Goal: Task Accomplishment & Management: Complete application form

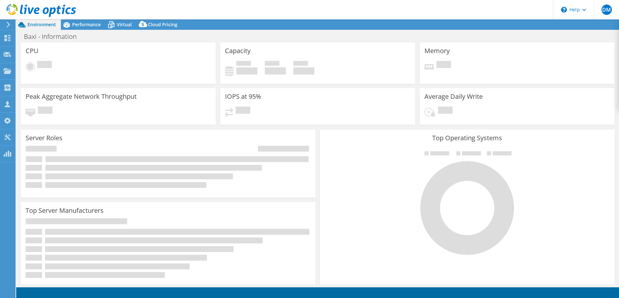
select select "EULondon"
select select "GBP"
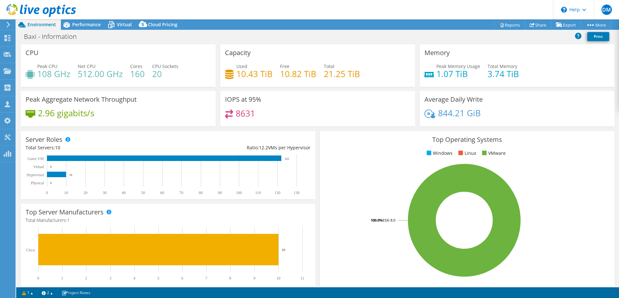
click at [28, 8] on icon at bounding box center [41, 10] width 70 height 13
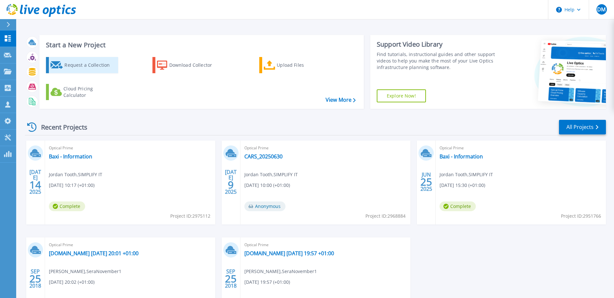
click at [98, 65] on div "Request a Collection" at bounding box center [90, 65] width 52 height 13
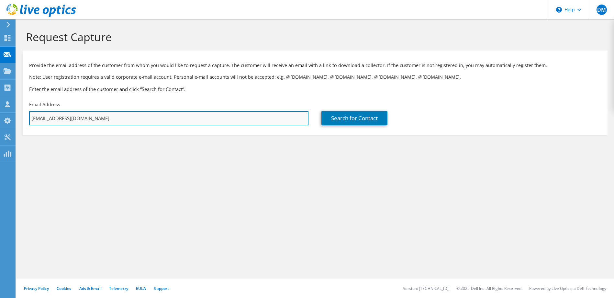
click at [246, 123] on input "[EMAIL_ADDRESS][DOMAIN_NAME]" at bounding box center [168, 118] width 279 height 14
drag, startPoint x: 126, startPoint y: 125, endPoint x: -33, endPoint y: 117, distance: 158.5
click at [0, 117] on html "DM Channel Partner [PERSON_NAME] [EMAIL_ADDRESS][DOMAIN_NAME] SIMPLIFY IT SOLUT…" at bounding box center [307, 149] width 614 height 298
paste input "[PERSON_NAME] <[PERSON_NAME][EMAIL_ADDRESS][PERSON_NAME][DOMAIN_NAME]>"
type input "[EMAIL_ADDRESS][DOMAIN_NAME]"
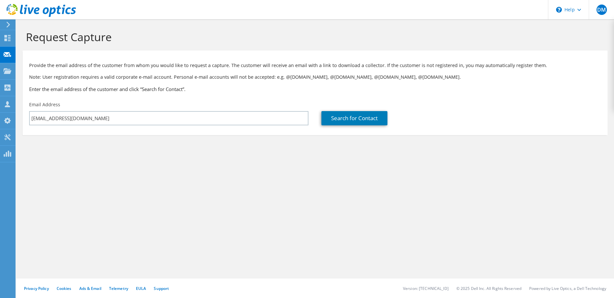
click at [323, 190] on div "Request Capture Provide the email address of the customer from whom you would l…" at bounding box center [315, 158] width 598 height 278
click at [347, 115] on link "Search for Contact" at bounding box center [354, 118] width 66 height 14
type input "TATA Steel Hot Mill"
type input "[PERSON_NAME]"
type input "Cattrell"
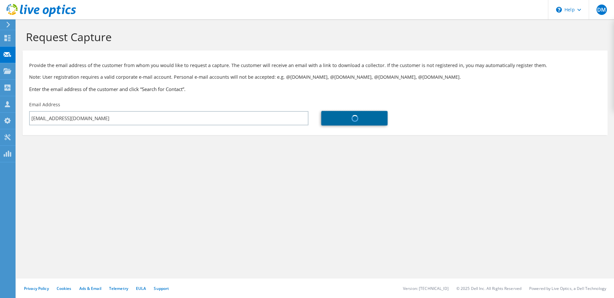
type input "[GEOGRAPHIC_DATA]"
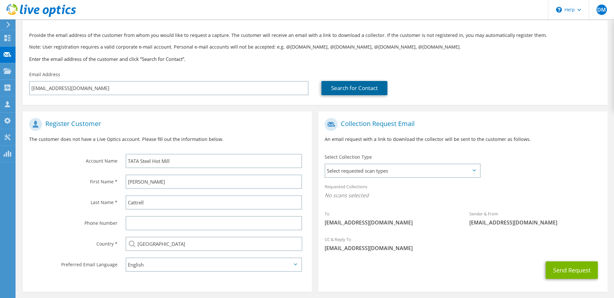
scroll to position [56, 0]
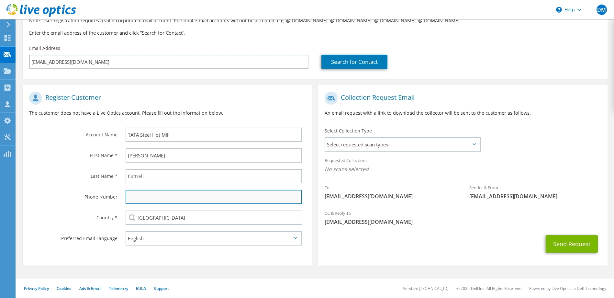
click at [164, 200] on input "text" at bounding box center [214, 197] width 177 height 14
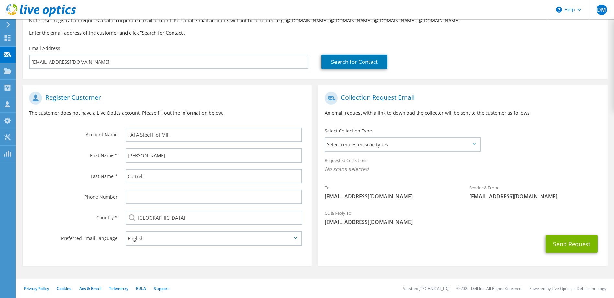
click at [91, 211] on label "Country *" at bounding box center [73, 215] width 88 height 10
click at [350, 141] on span "Select requested scan types" at bounding box center [402, 144] width 154 height 13
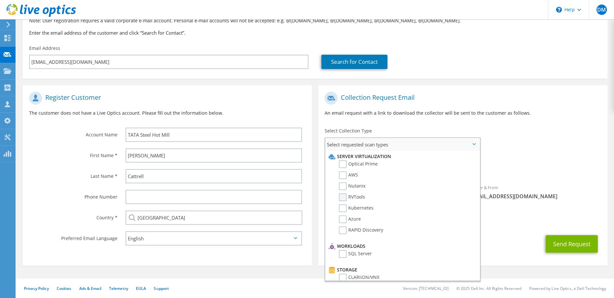
click at [343, 199] on label "RVTools" at bounding box center [352, 197] width 26 height 8
click at [0, 0] on input "RVTools" at bounding box center [0, 0] width 0 height 0
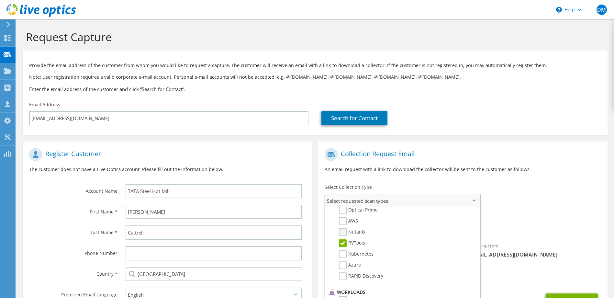
scroll to position [0, 0]
click at [344, 221] on label "Optical Prime" at bounding box center [358, 220] width 39 height 8
click at [0, 0] on input "Optical Prime" at bounding box center [0, 0] width 0 height 0
click at [517, 183] on div "To [EMAIL_ADDRESS][DOMAIN_NAME] Sender & From [EMAIL_ADDRESS][DOMAIN_NAME]" at bounding box center [462, 205] width 289 height 120
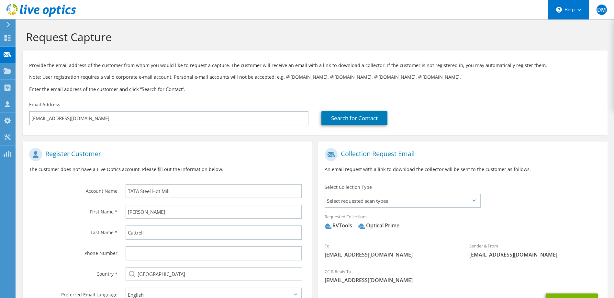
click at [578, 13] on div "\n Help" at bounding box center [568, 9] width 41 height 19
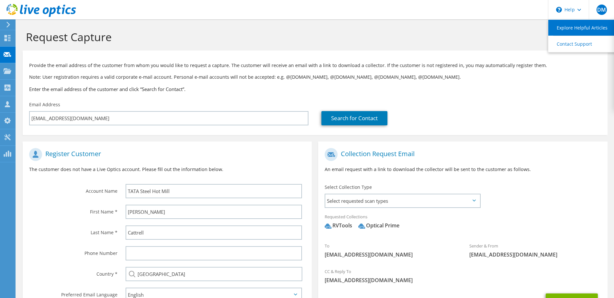
click at [580, 31] on link "Explore Helpful Articles" at bounding box center [584, 28] width 72 height 16
click at [452, 117] on div "Search for Contact" at bounding box center [460, 118] width 279 height 14
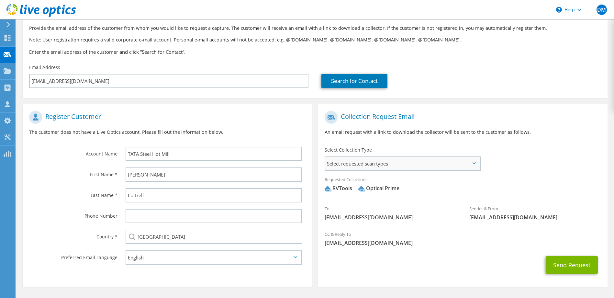
scroll to position [58, 0]
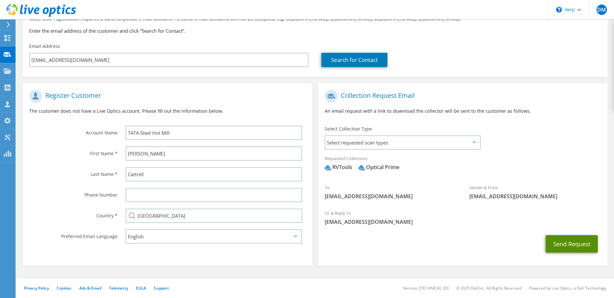
click at [562, 242] on button "Send Request" at bounding box center [572, 243] width 52 height 17
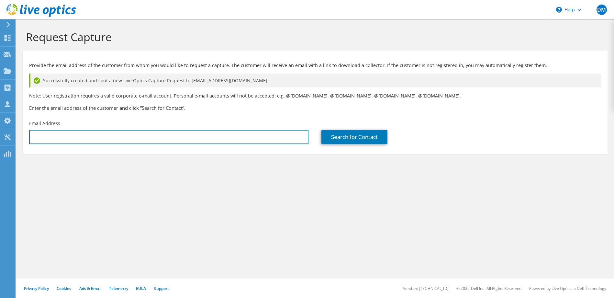
type input "[EMAIL_ADDRESS][DOMAIN_NAME]"
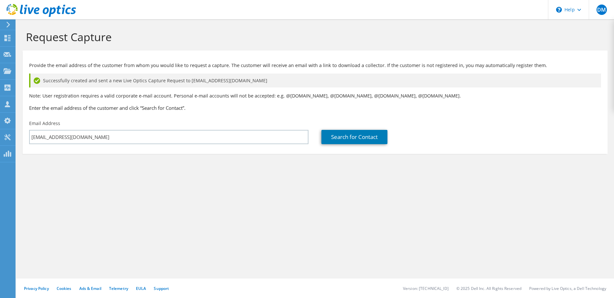
drag, startPoint x: 137, startPoint y: 81, endPoint x: 297, endPoint y: 84, distance: 160.5
click at [297, 84] on div "Successfully created and sent a new Live Optics Capture Request to rob.cattrell…" at bounding box center [315, 80] width 572 height 14
